Goal: Task Accomplishment & Management: Use online tool/utility

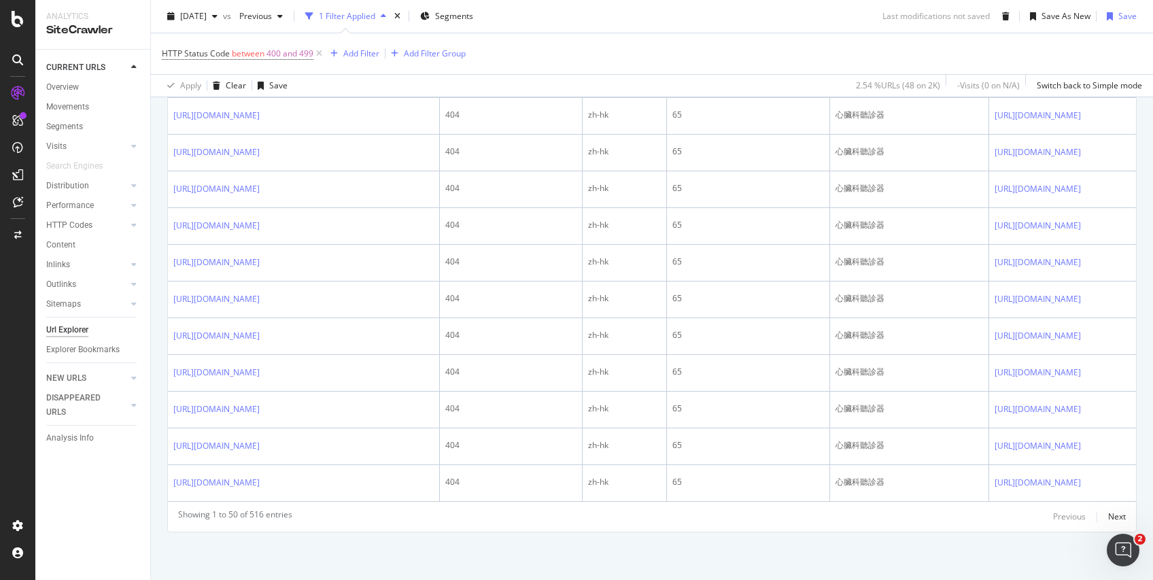
scroll to position [2518, 0]
click at [1108, 514] on div "Next" at bounding box center [1117, 516] width 18 height 12
click at [1108, 516] on div "Next" at bounding box center [1117, 516] width 18 height 12
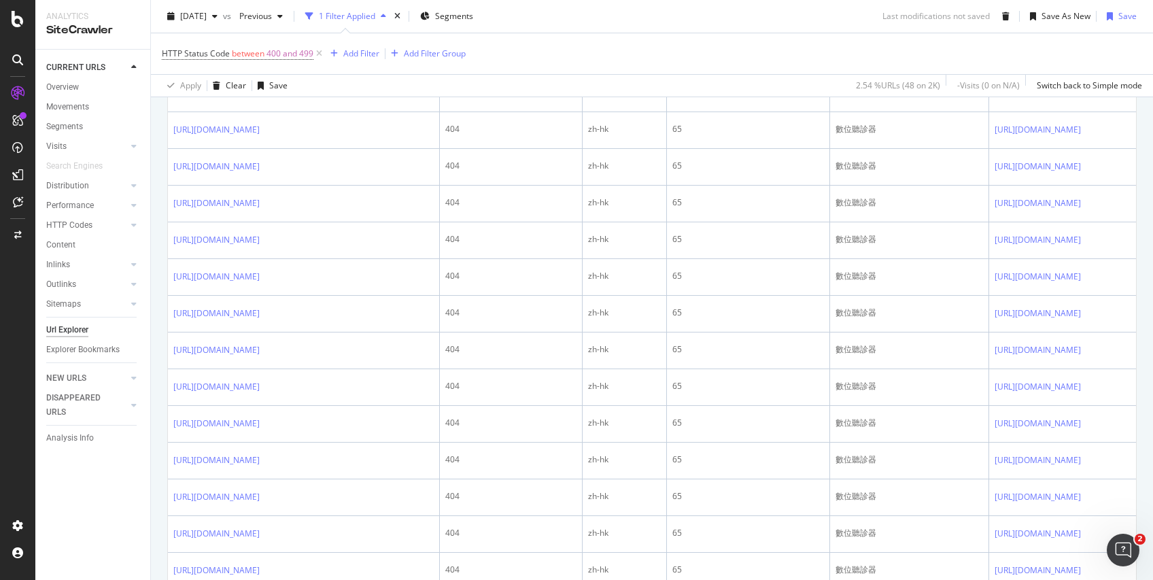
scroll to position [0, 0]
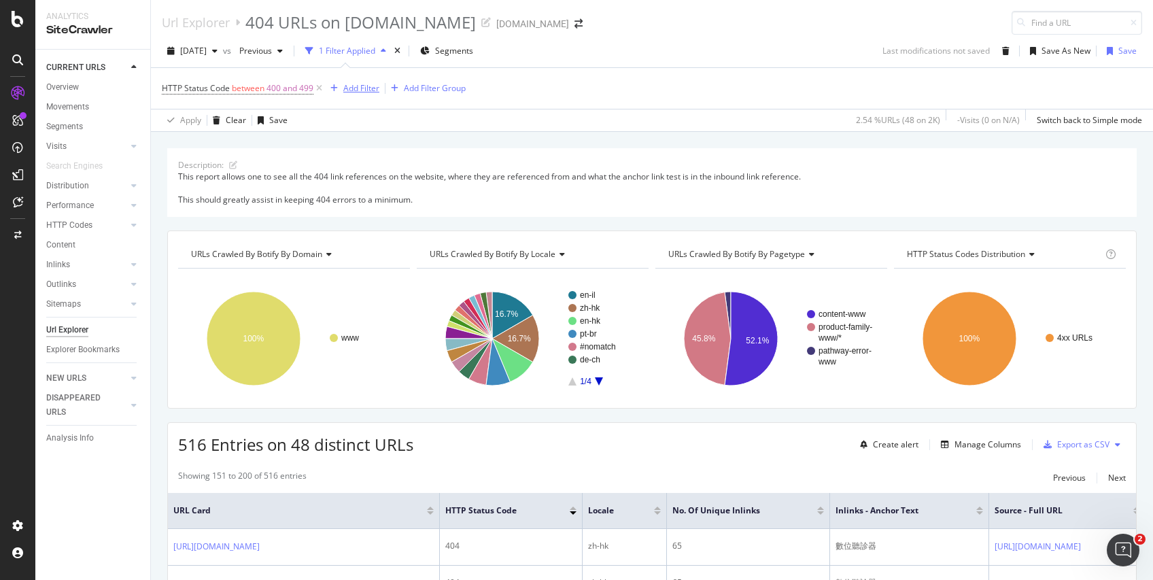
click at [372, 89] on div "Add Filter" at bounding box center [361, 88] width 36 height 12
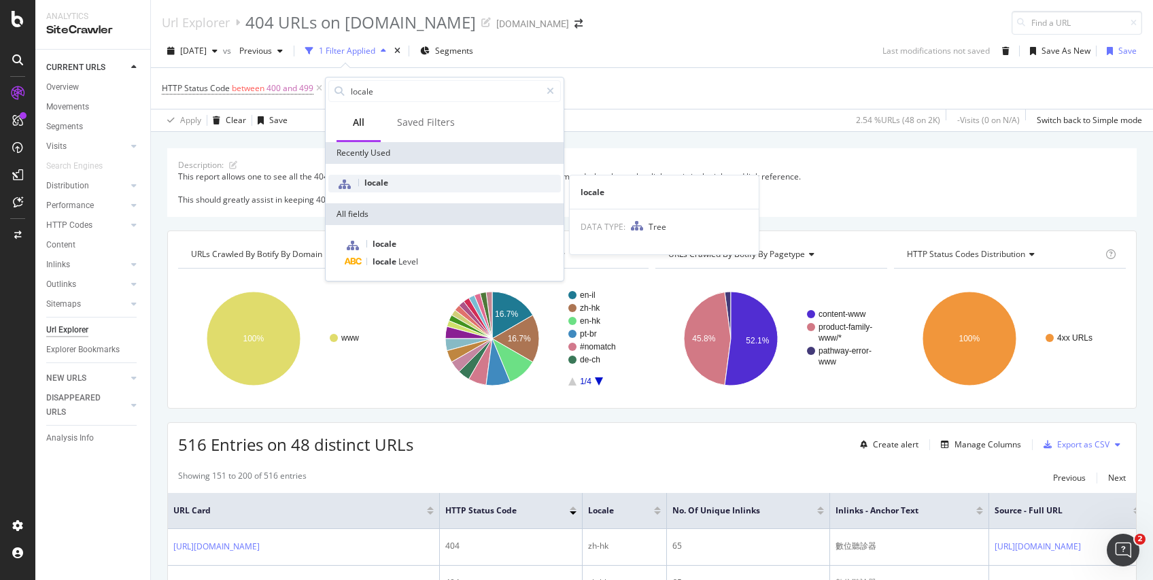
type input "locale"
click at [379, 184] on span "locale" at bounding box center [376, 183] width 24 height 12
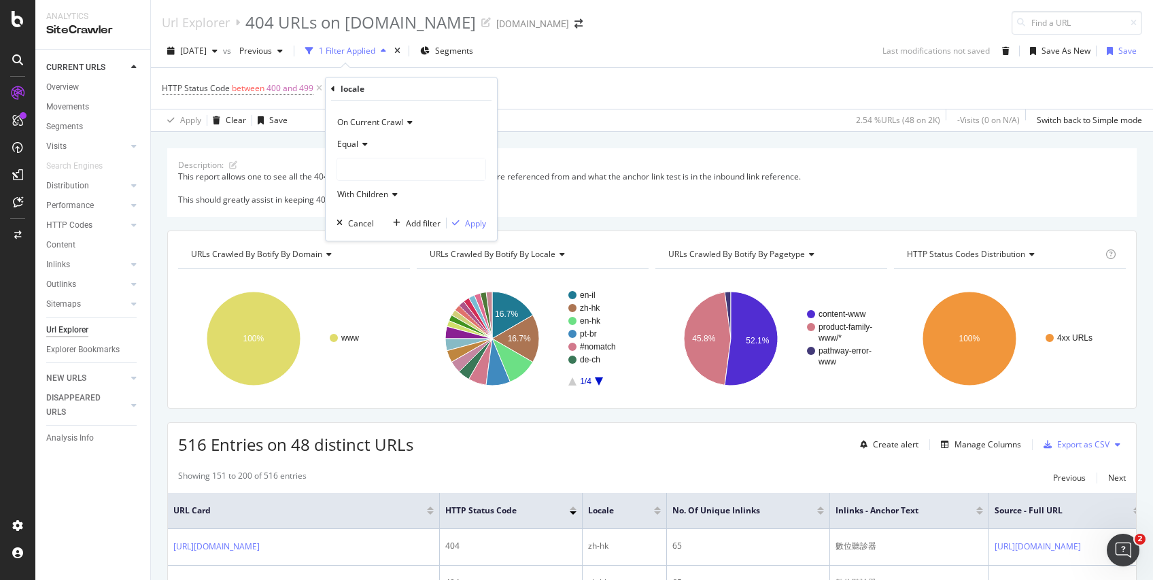
click at [362, 144] on icon at bounding box center [363, 144] width 10 height 8
click at [362, 187] on span "Not Equal" at bounding box center [361, 190] width 37 height 12
click at [373, 172] on div at bounding box center [411, 169] width 148 height 22
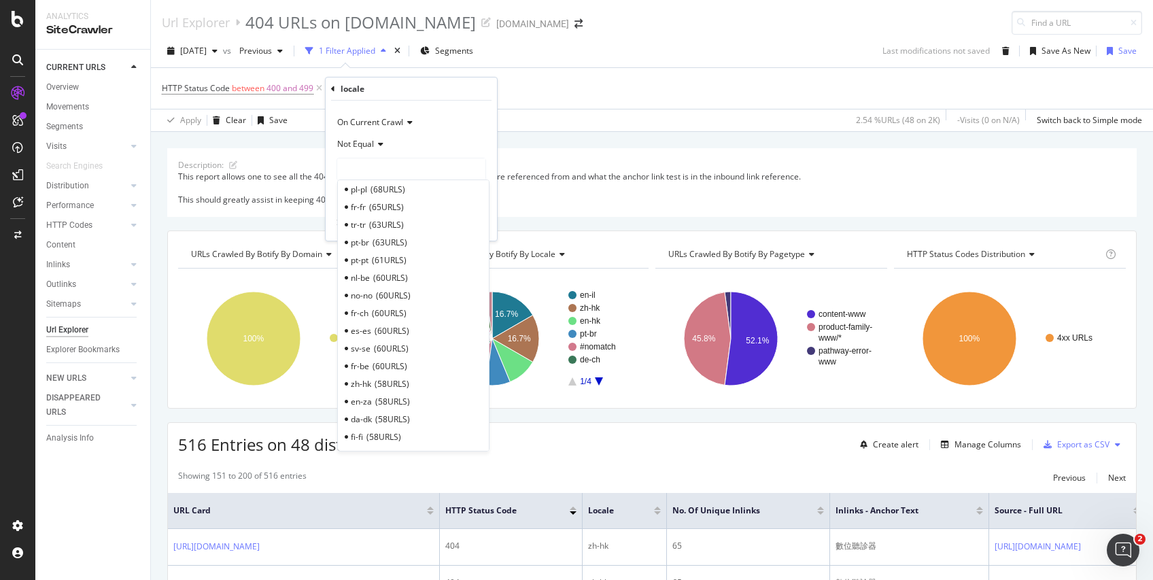
scroll to position [75, 0]
click at [404, 406] on span "58 URLS" at bounding box center [391, 406] width 35 height 12
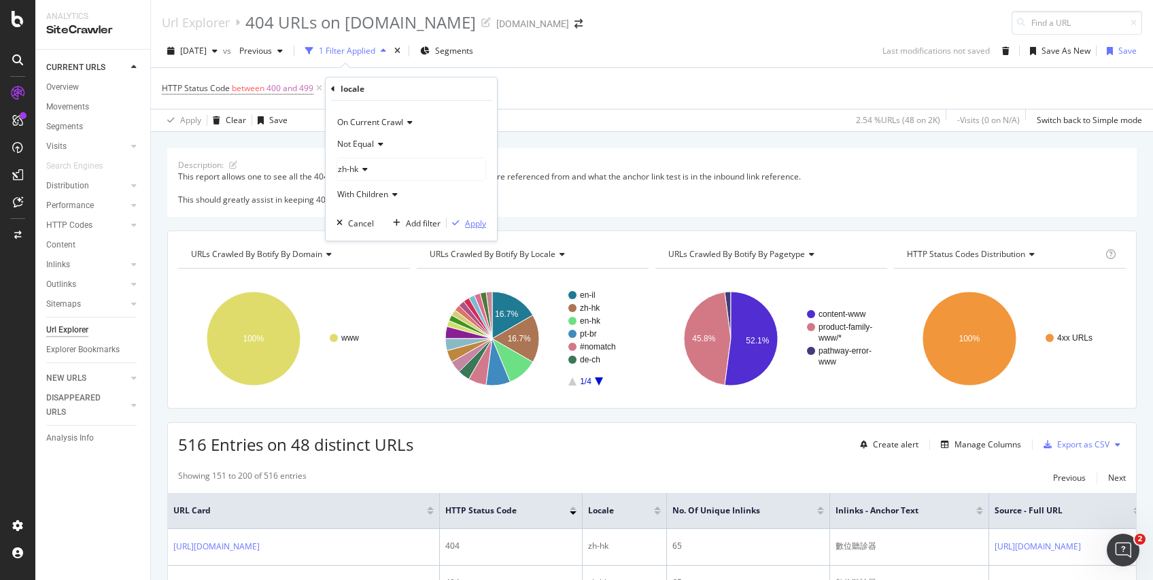
click at [471, 220] on div "Apply" at bounding box center [475, 223] width 21 height 12
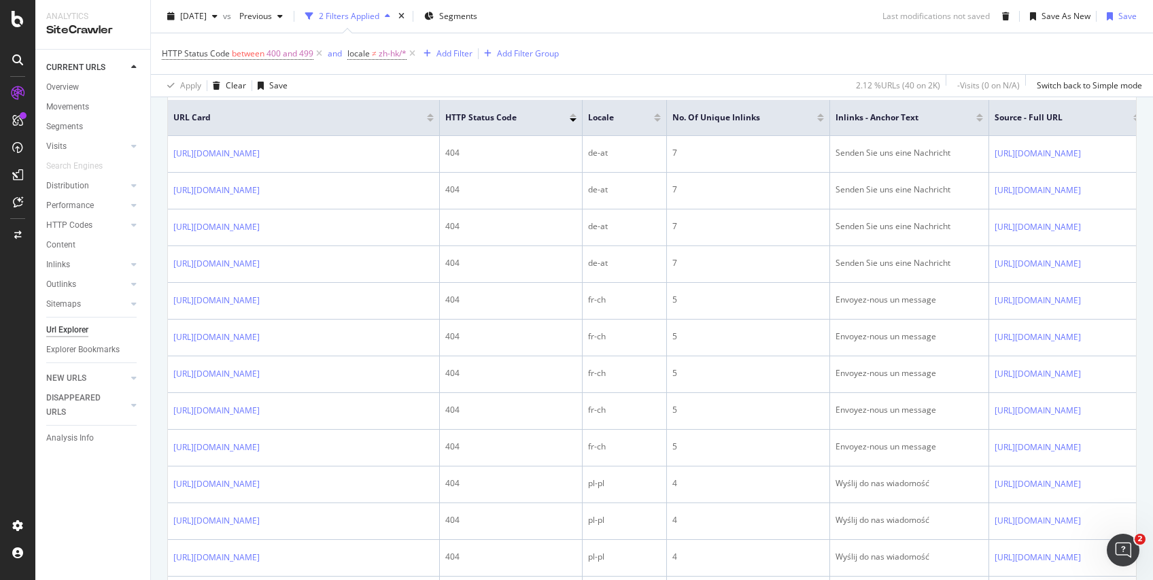
scroll to position [402, 0]
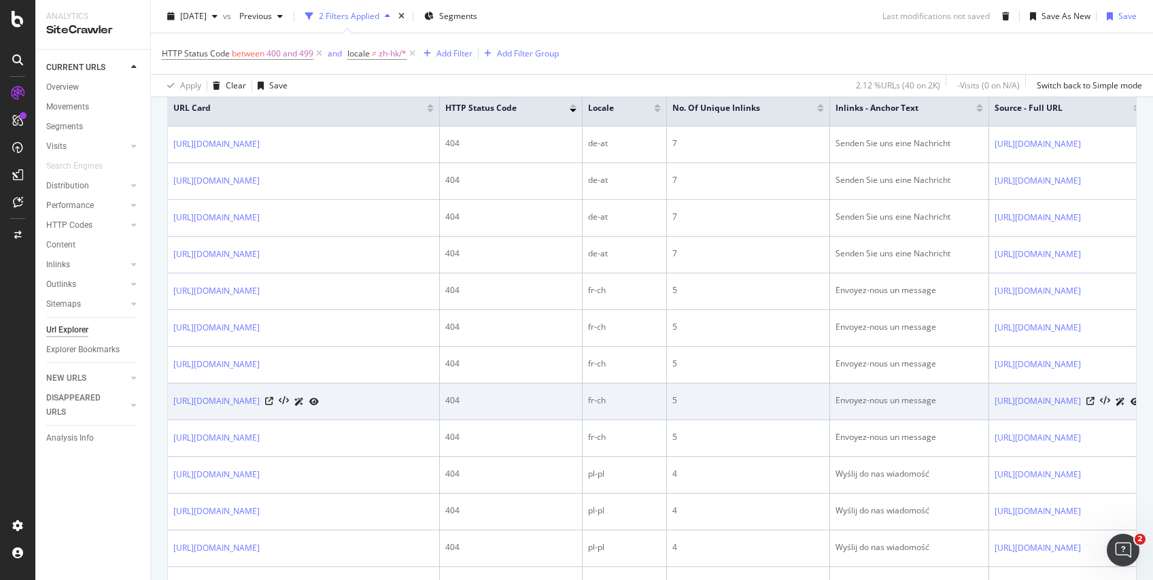
click at [770, 420] on td "5" at bounding box center [748, 401] width 163 height 37
click at [820, 420] on td "Envoyez-nous un message" at bounding box center [899, 401] width 159 height 37
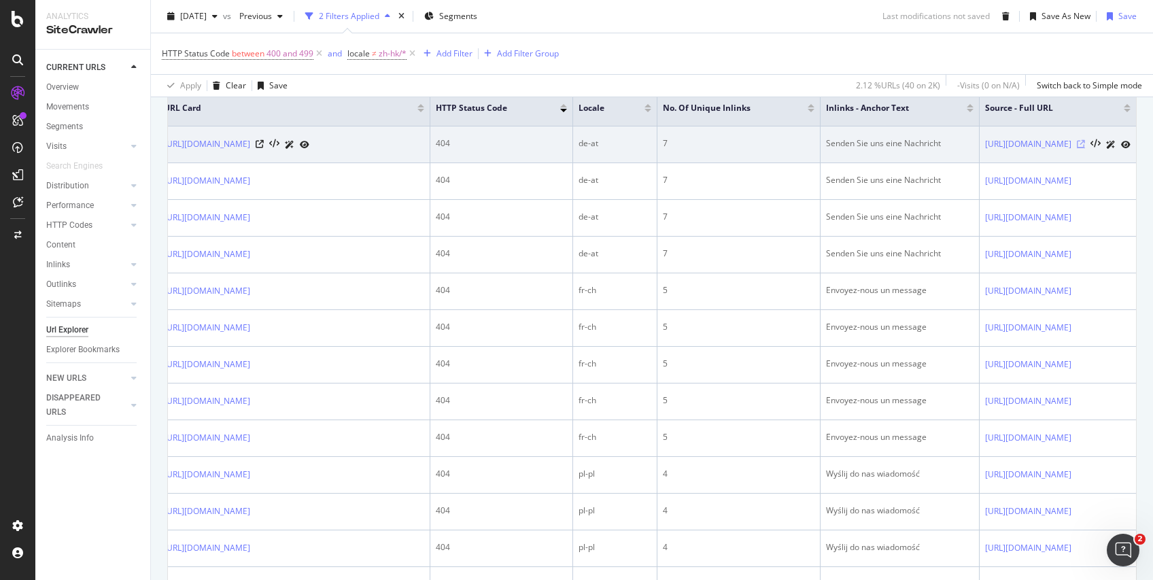
click at [1085, 148] on icon at bounding box center [1081, 144] width 8 height 8
